Goal: Information Seeking & Learning: Learn about a topic

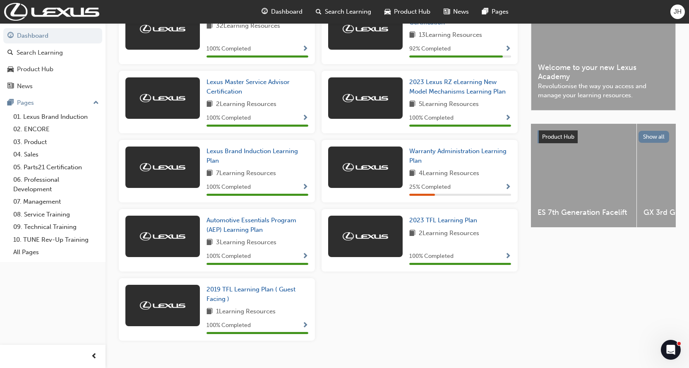
scroll to position [232, 0]
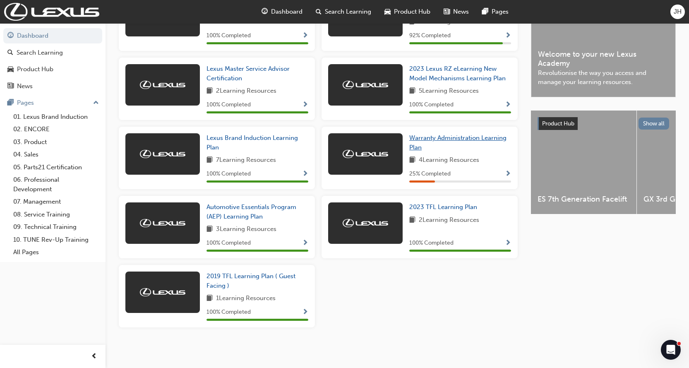
click at [429, 142] on link "Warranty Administration Learning Plan" at bounding box center [460, 142] width 102 height 19
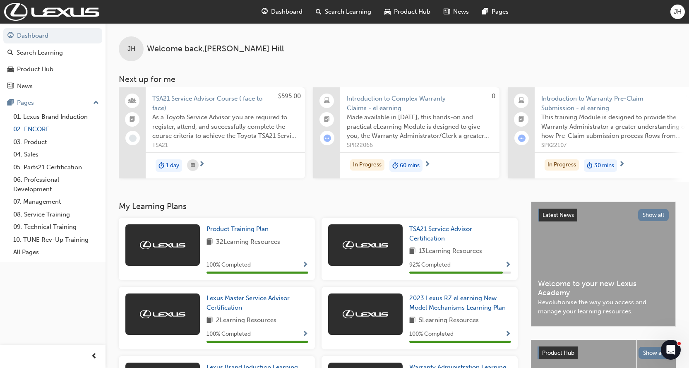
click at [27, 129] on link "02. ENCORE" at bounding box center [56, 129] width 92 height 13
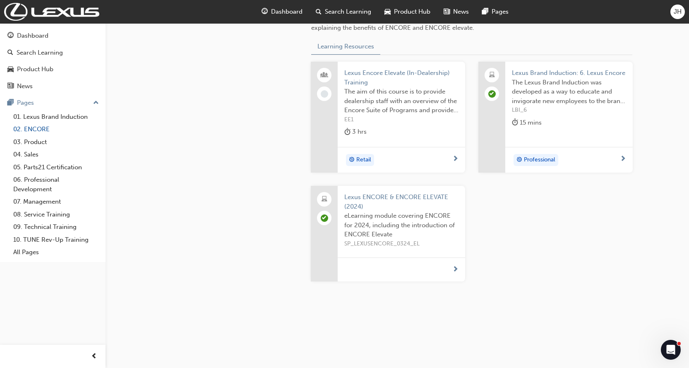
scroll to position [319, 0]
